Goal: Task Accomplishment & Management: Use online tool/utility

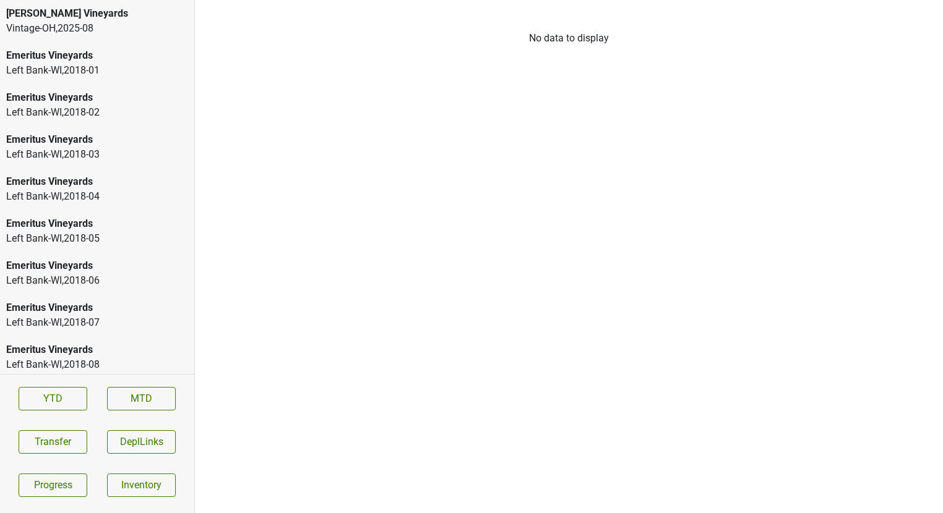
click at [50, 30] on div "Vintage-OH , 2025 - 08" at bounding box center [97, 28] width 182 height 15
click at [112, 23] on div "Vintage-OH , 2025 - 08" at bounding box center [97, 28] width 182 height 15
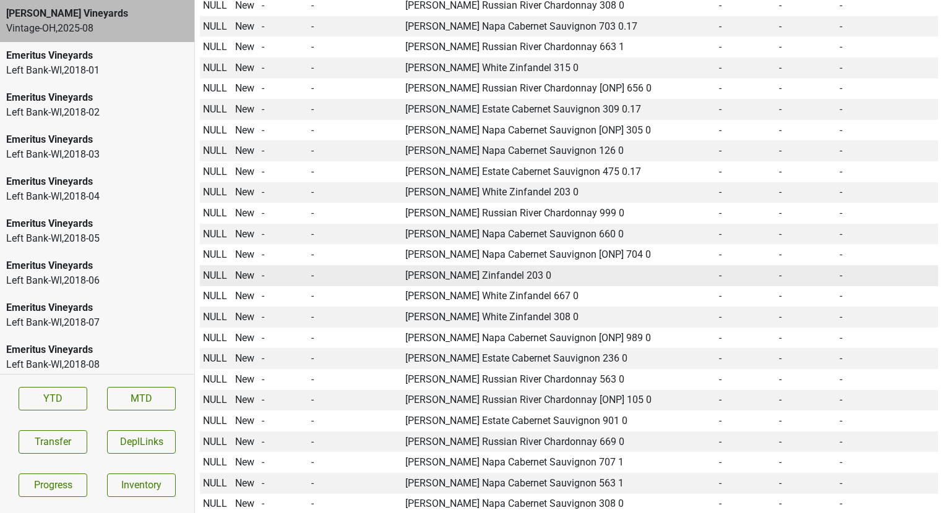
scroll to position [5539, 0]
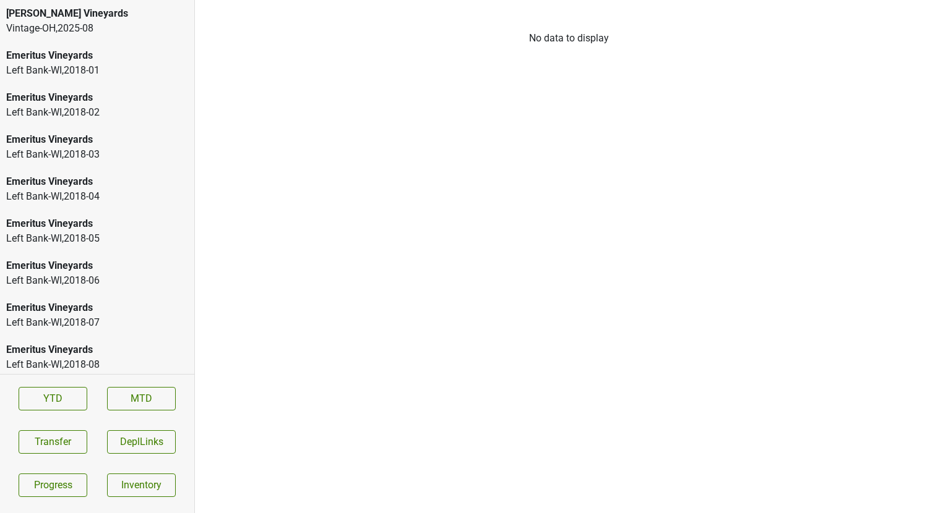
click at [75, 21] on div "Vintage-OH , 2025 - 08" at bounding box center [97, 28] width 182 height 15
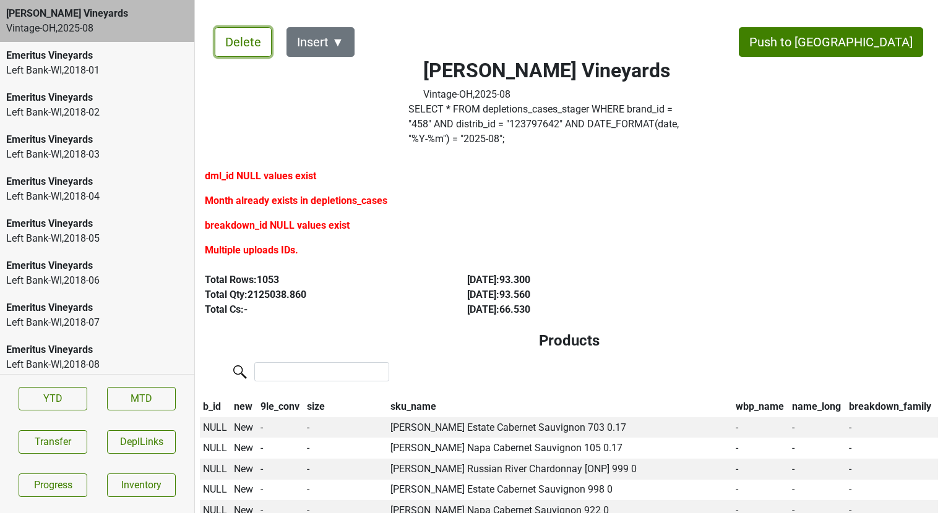
click at [251, 48] on button "Delete" at bounding box center [243, 42] width 57 height 30
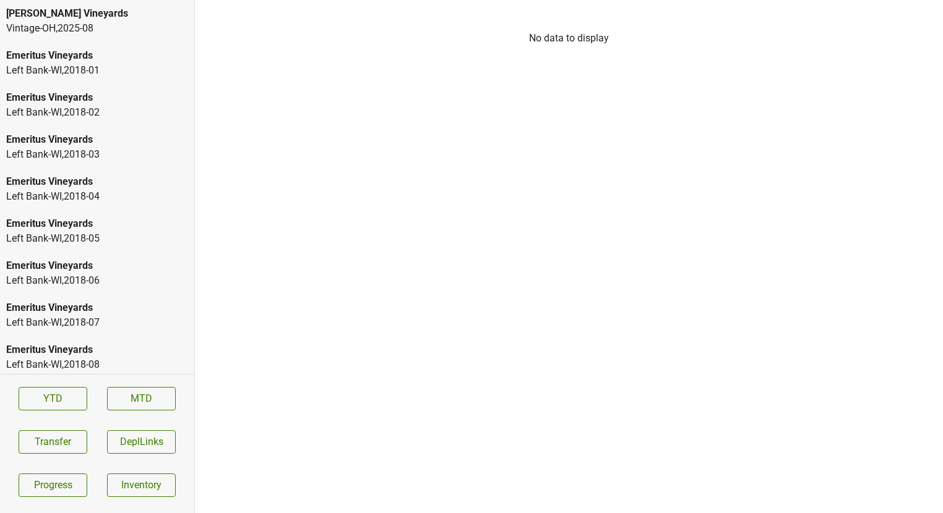
click at [79, 14] on div "Buehler Vineyards" at bounding box center [97, 13] width 182 height 15
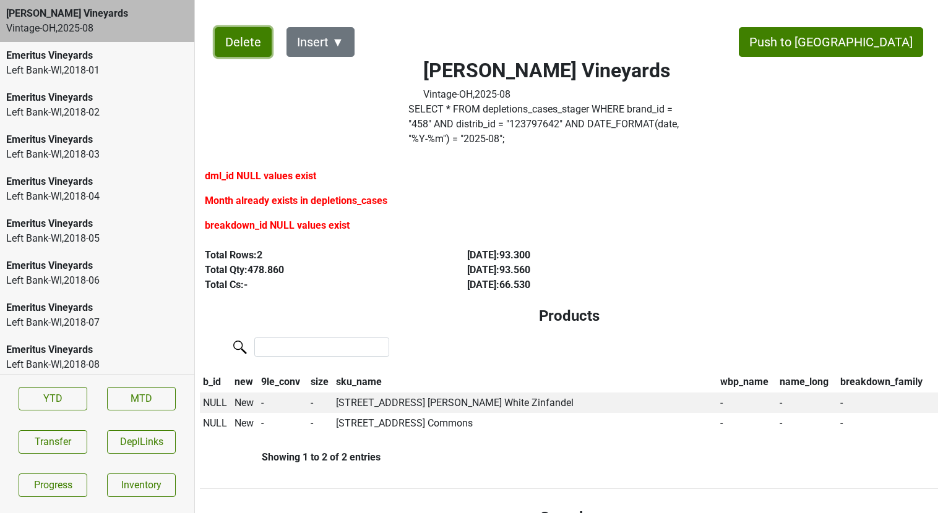
click at [246, 42] on button "Delete" at bounding box center [243, 42] width 57 height 30
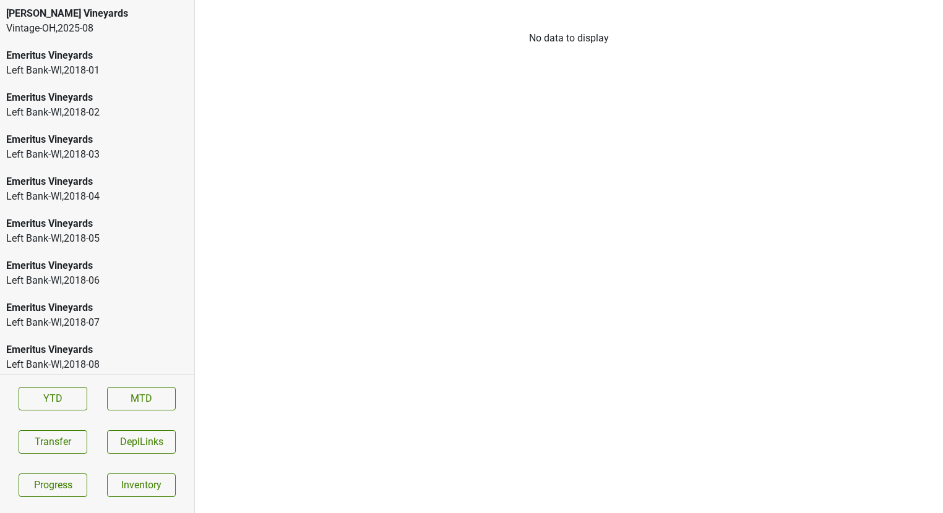
click at [90, 20] on div "[PERSON_NAME] Vineyards" at bounding box center [97, 13] width 182 height 15
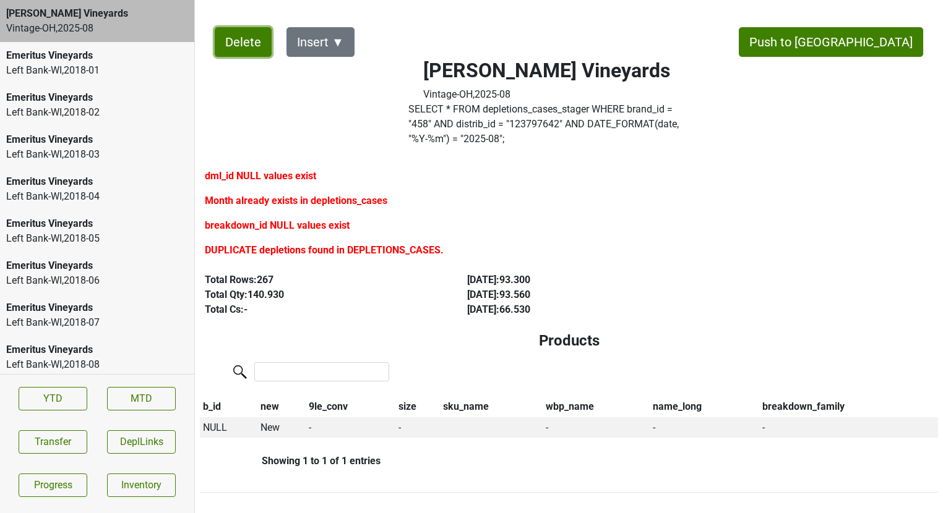
click at [252, 45] on button "Delete" at bounding box center [243, 42] width 57 height 30
click at [440, 108] on label "SELECT * FROM depletions_cases_stager WHERE brand_id = " 458 " AND distrib_id =…" at bounding box center [546, 124] width 277 height 45
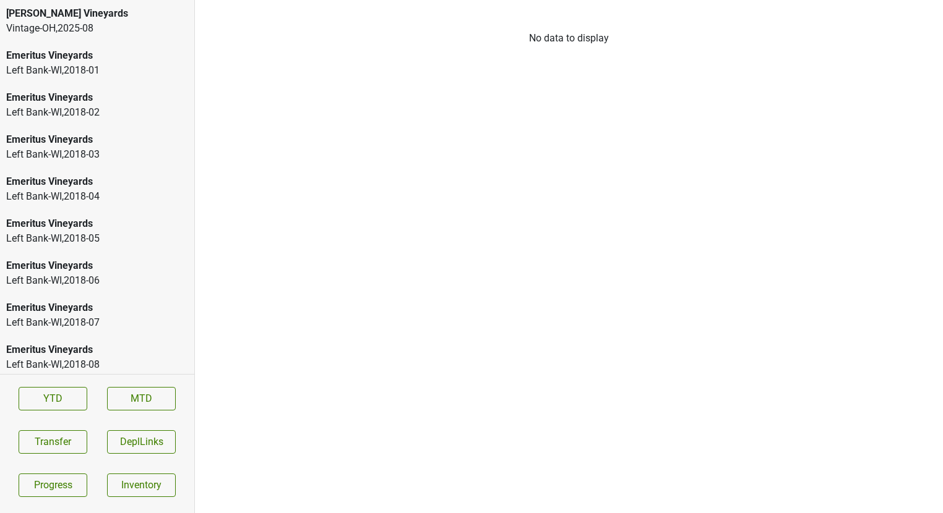
click at [93, 30] on div "Vintage-OH , 2025 - 08" at bounding box center [97, 28] width 182 height 15
click at [119, 14] on div "[PERSON_NAME] Vineyards" at bounding box center [97, 13] width 182 height 15
click at [70, 59] on div "DuMOL" at bounding box center [97, 55] width 182 height 15
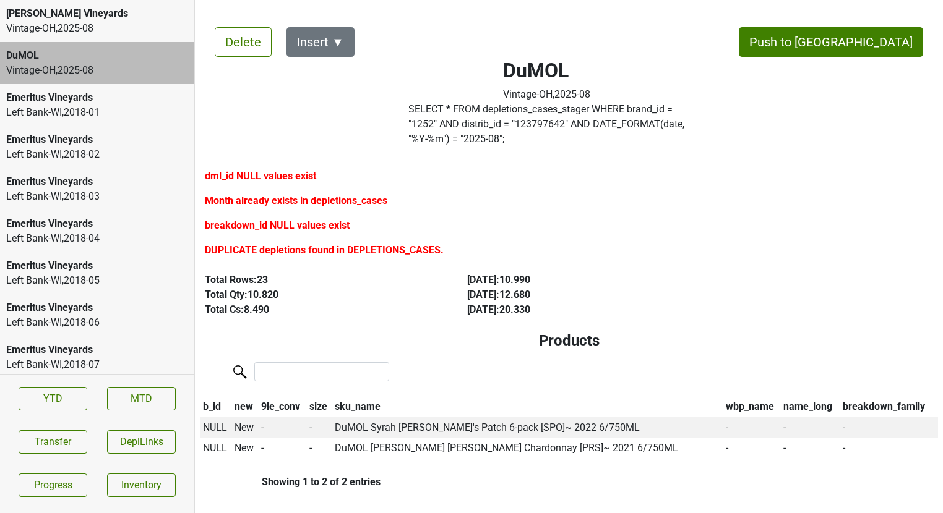
click at [590, 96] on div "Vintage-OH , 2025 - 08" at bounding box center [546, 94] width 87 height 15
click at [455, 122] on label "SELECT * FROM depletions_cases_stager WHERE brand_id = " 1252 " AND distrib_id …" at bounding box center [546, 124] width 277 height 45
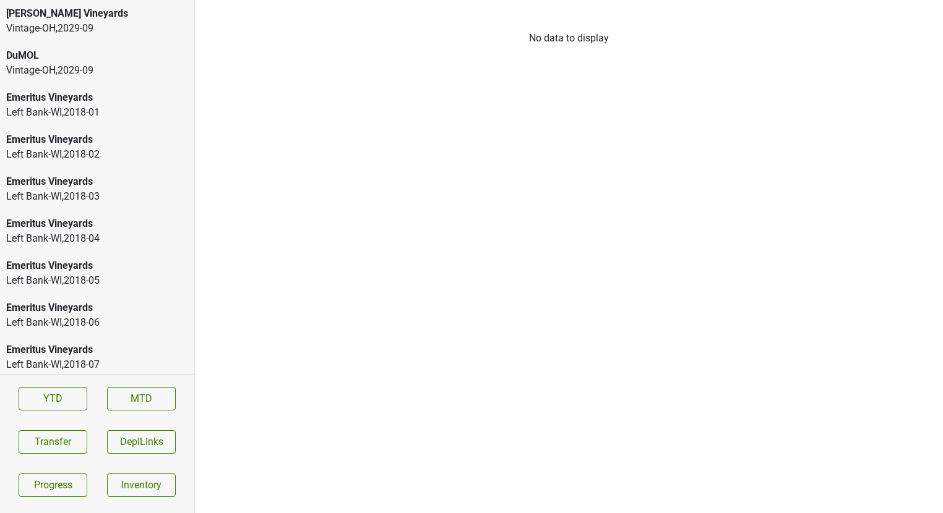
click at [103, 69] on div "Vintage-[GEOGRAPHIC_DATA] , 2029 - 09" at bounding box center [97, 70] width 182 height 15
click at [86, 60] on div "DuMOL" at bounding box center [97, 55] width 182 height 15
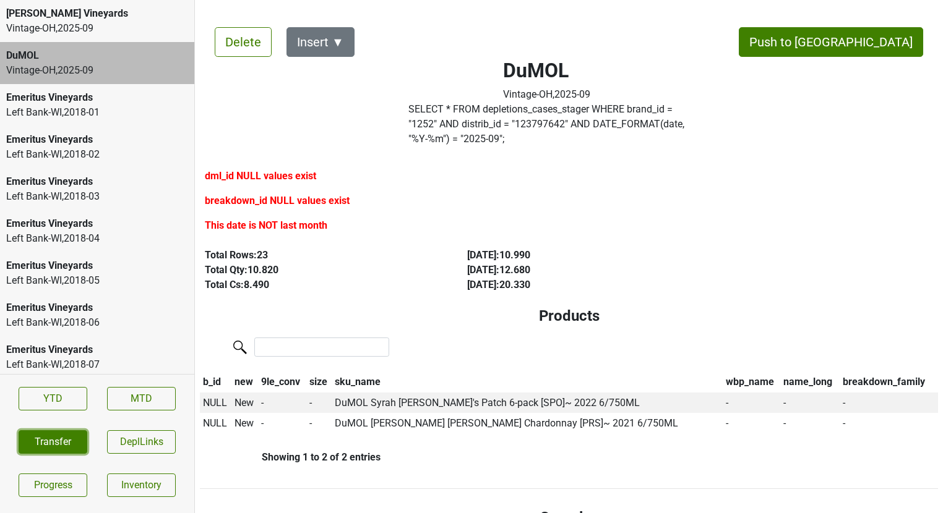
click at [43, 447] on button "Transfer" at bounding box center [53, 442] width 69 height 24
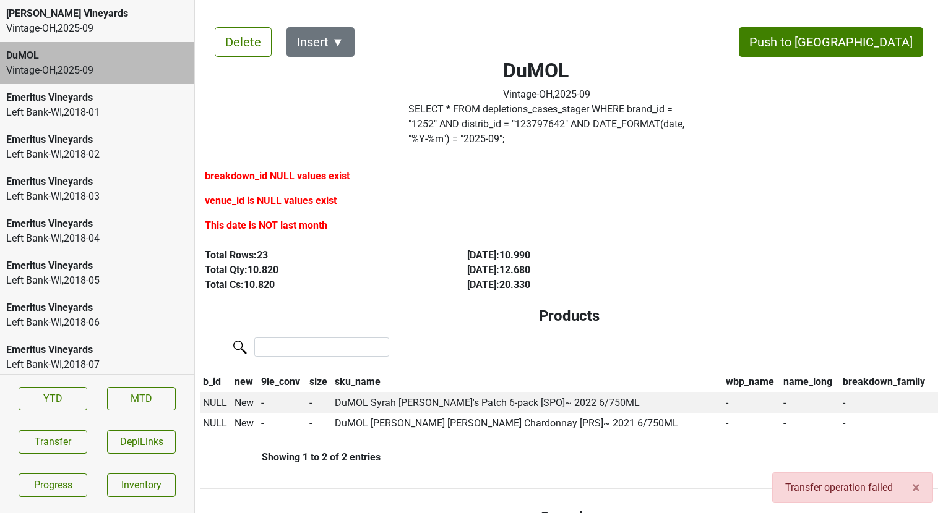
click at [155, 60] on div "DuMOL" at bounding box center [97, 55] width 182 height 15
click at [135, 32] on div "Vintage-[GEOGRAPHIC_DATA] , 2025 - 09" at bounding box center [97, 28] width 182 height 15
